Goal: Transaction & Acquisition: Obtain resource

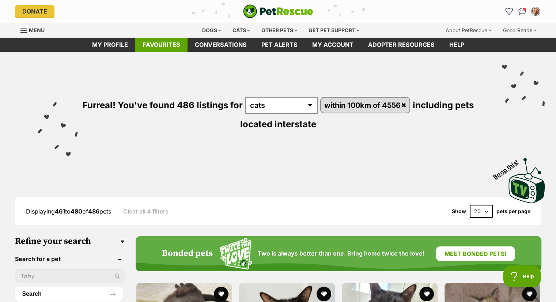
click at [164, 41] on link "Favourites" at bounding box center [161, 45] width 52 height 14
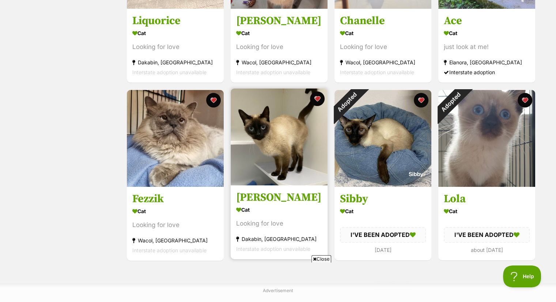
click at [278, 138] on img at bounding box center [279, 136] width 97 height 97
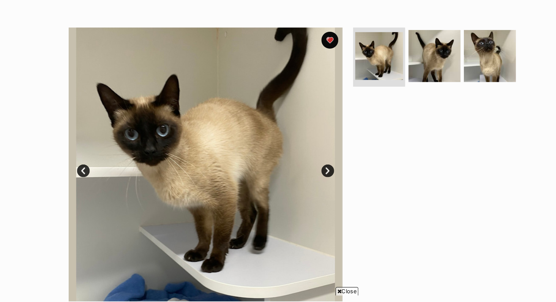
scroll to position [121, 0]
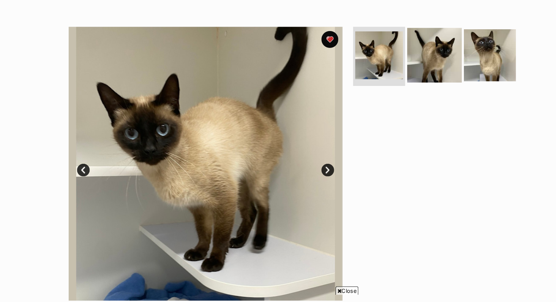
click at [398, 48] on img at bounding box center [396, 55] width 47 height 47
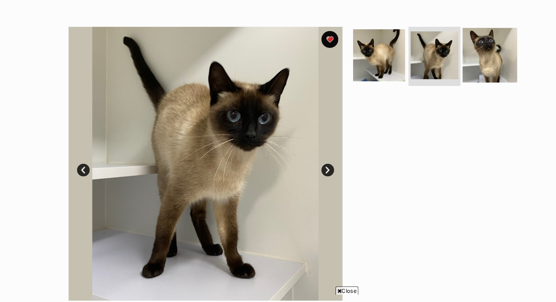
click at [446, 49] on img at bounding box center [444, 55] width 47 height 47
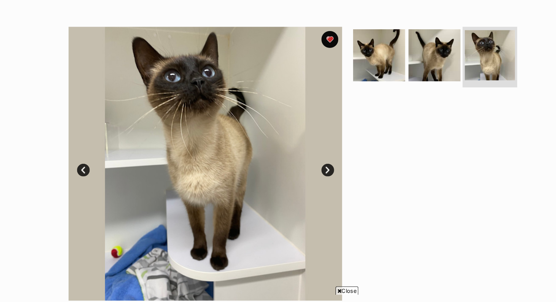
scroll to position [0, 0]
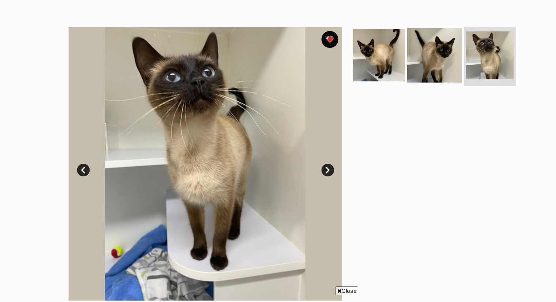
click at [398, 57] on img at bounding box center [396, 55] width 47 height 47
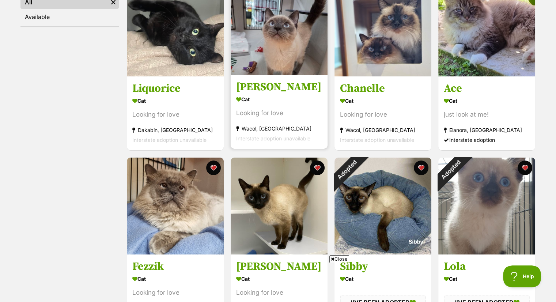
scroll to position [167, 0]
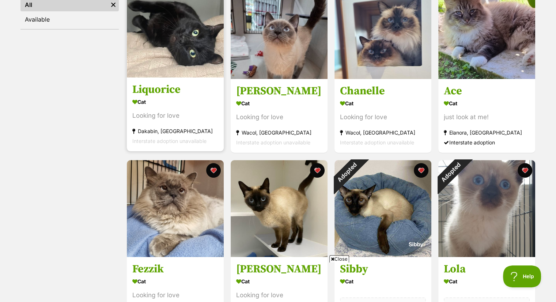
click at [185, 40] on img at bounding box center [175, 29] width 97 height 97
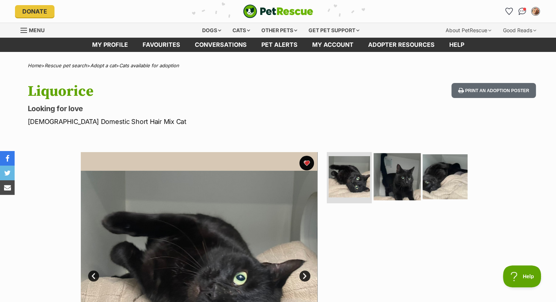
click at [405, 169] on img at bounding box center [396, 176] width 47 height 47
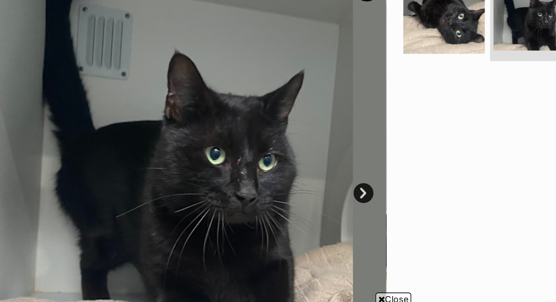
scroll to position [76, 0]
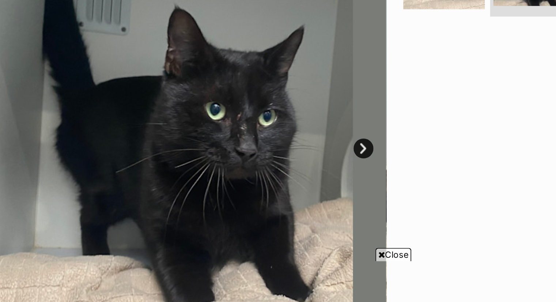
click at [306, 200] on link "Next" at bounding box center [304, 200] width 11 height 11
